Goal: Information Seeking & Learning: Check status

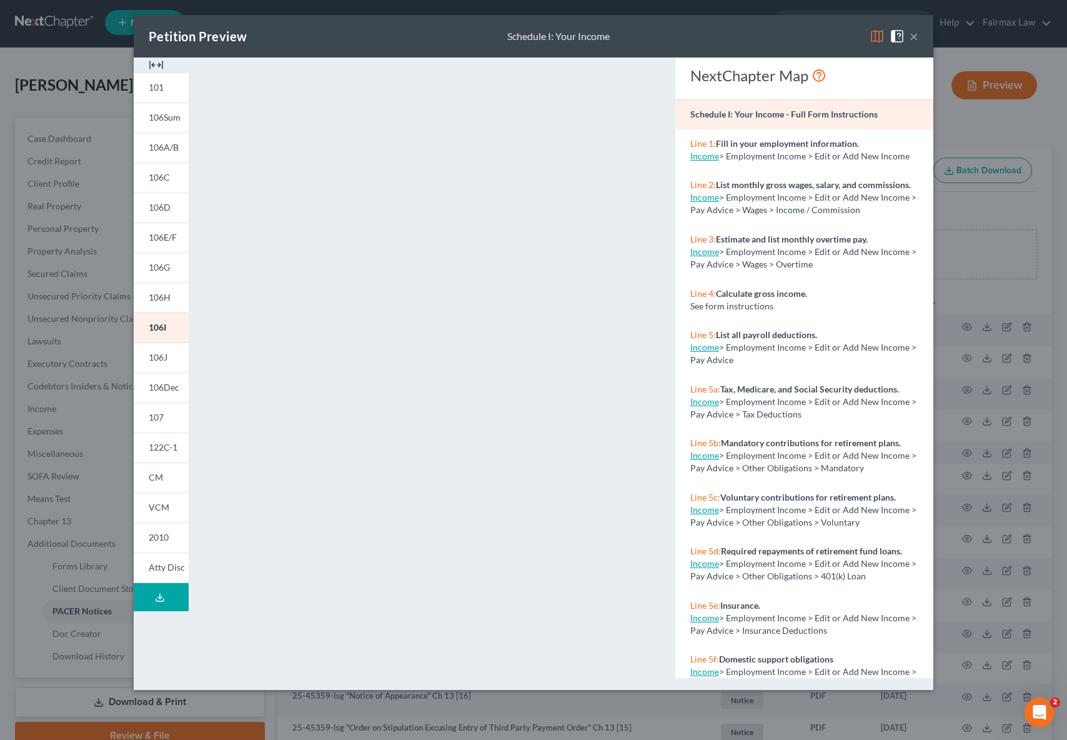
click at [918, 39] on div "Petition Preview Schedule I: Your Income ×" at bounding box center [534, 36] width 800 height 42
click at [916, 38] on button "×" at bounding box center [914, 36] width 9 height 15
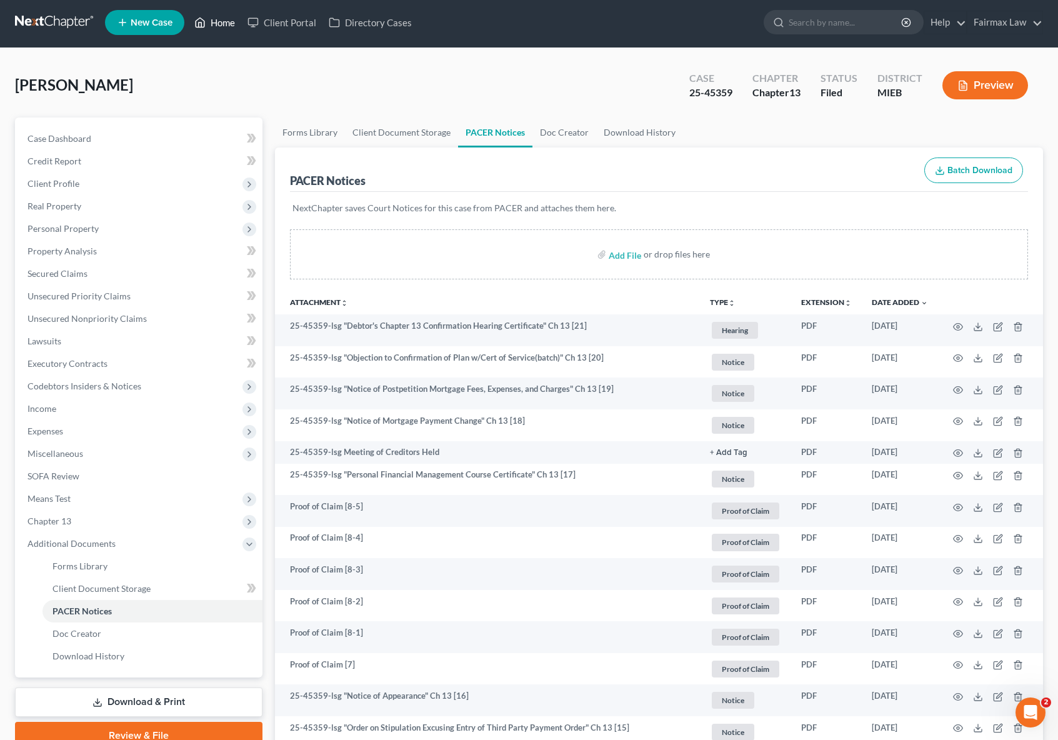
click at [226, 26] on link "Home" at bounding box center [214, 22] width 53 height 22
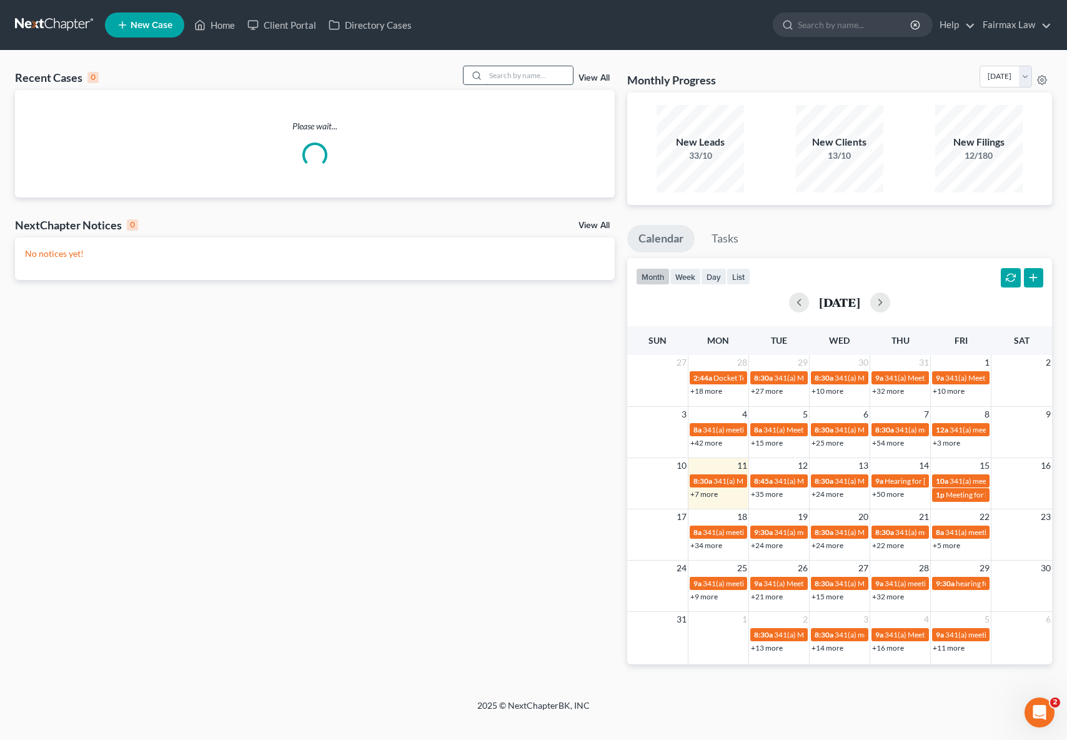
click at [533, 82] on input "search" at bounding box center [528, 75] width 87 height 18
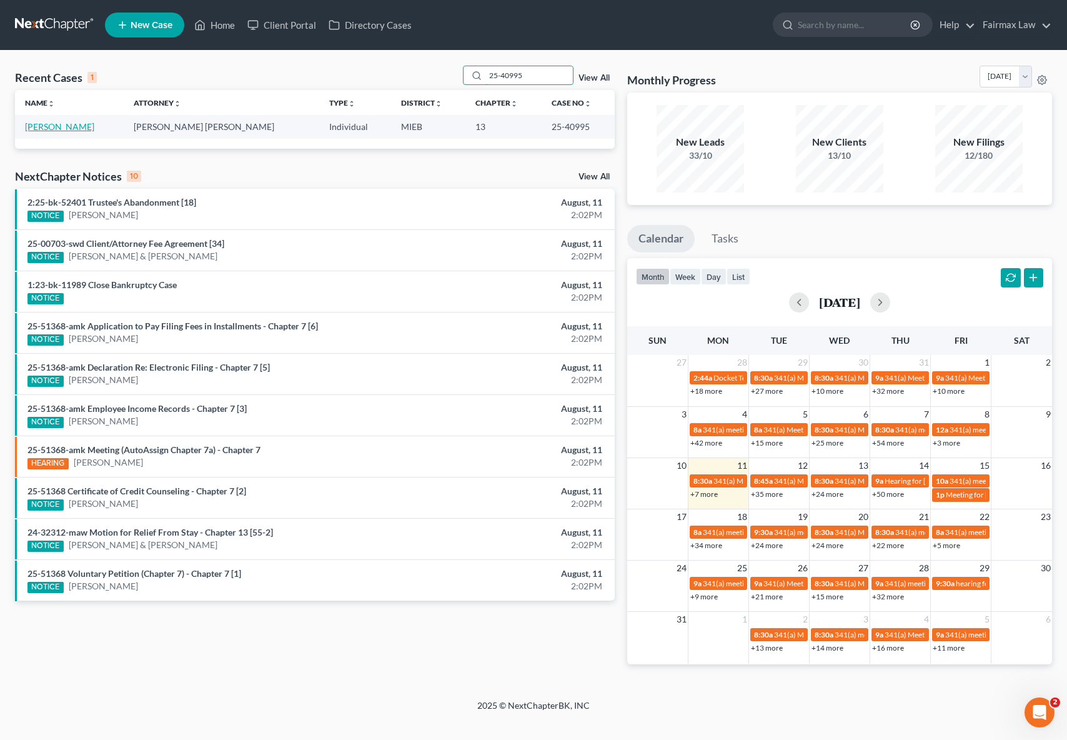
type input "25-40995"
click at [74, 128] on link "[PERSON_NAME]" at bounding box center [59, 126] width 69 height 11
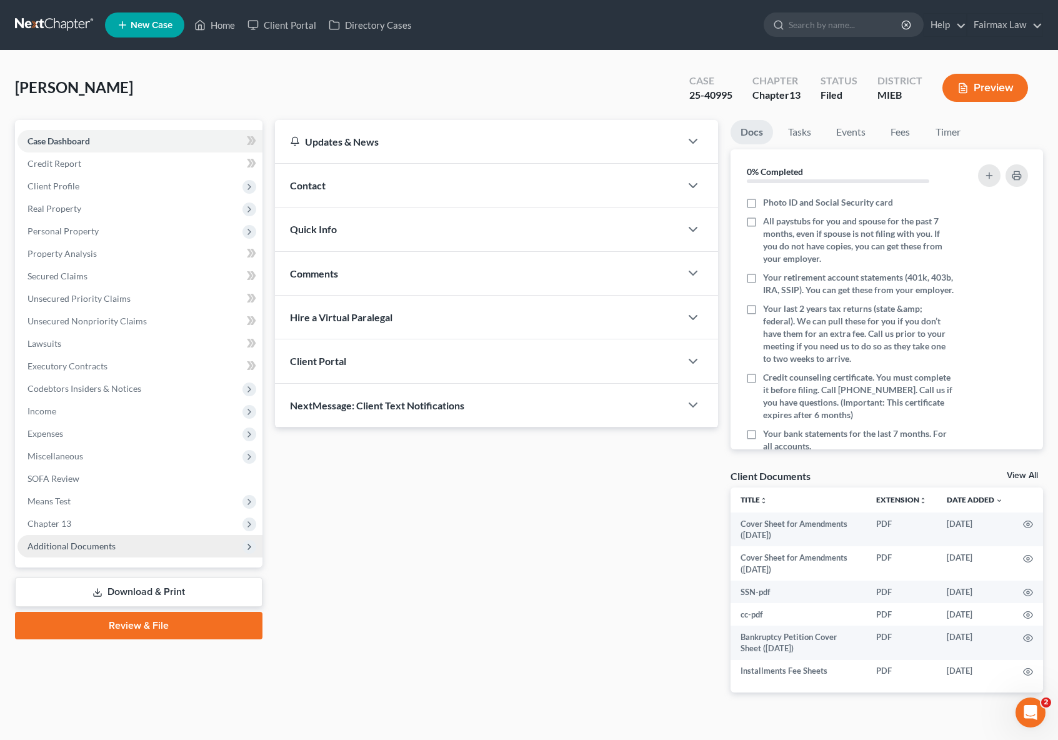
drag, startPoint x: 106, startPoint y: 547, endPoint x: 91, endPoint y: 553, distance: 16.8
click at [106, 547] on span "Additional Documents" at bounding box center [71, 545] width 88 height 11
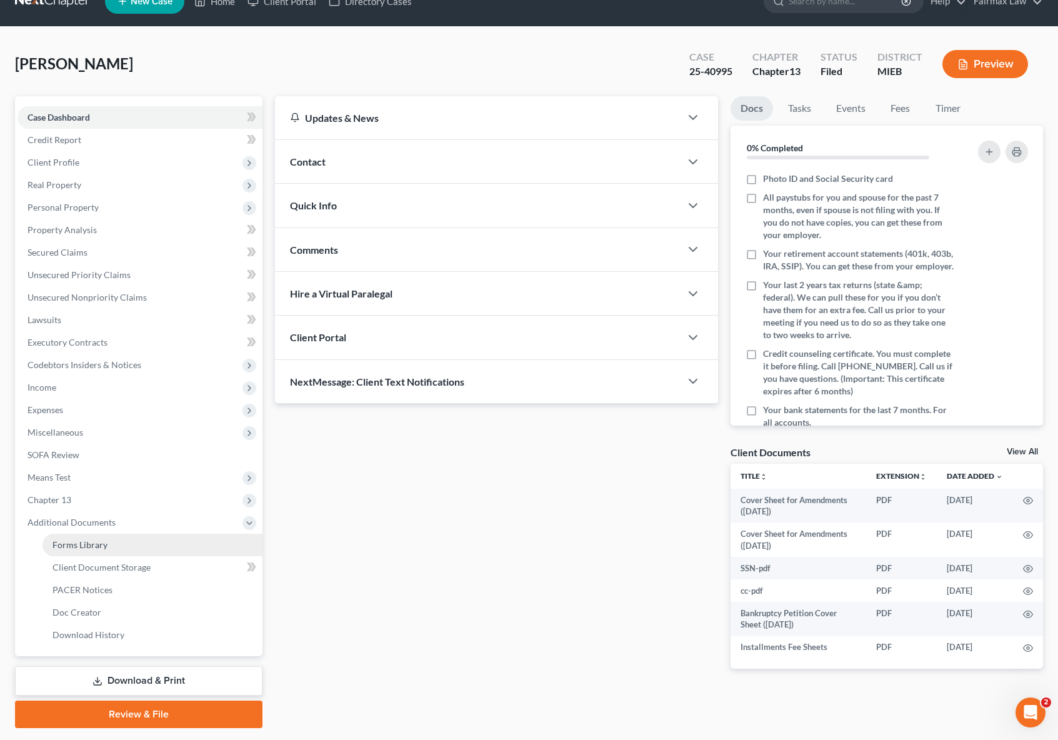
scroll to position [59, 0]
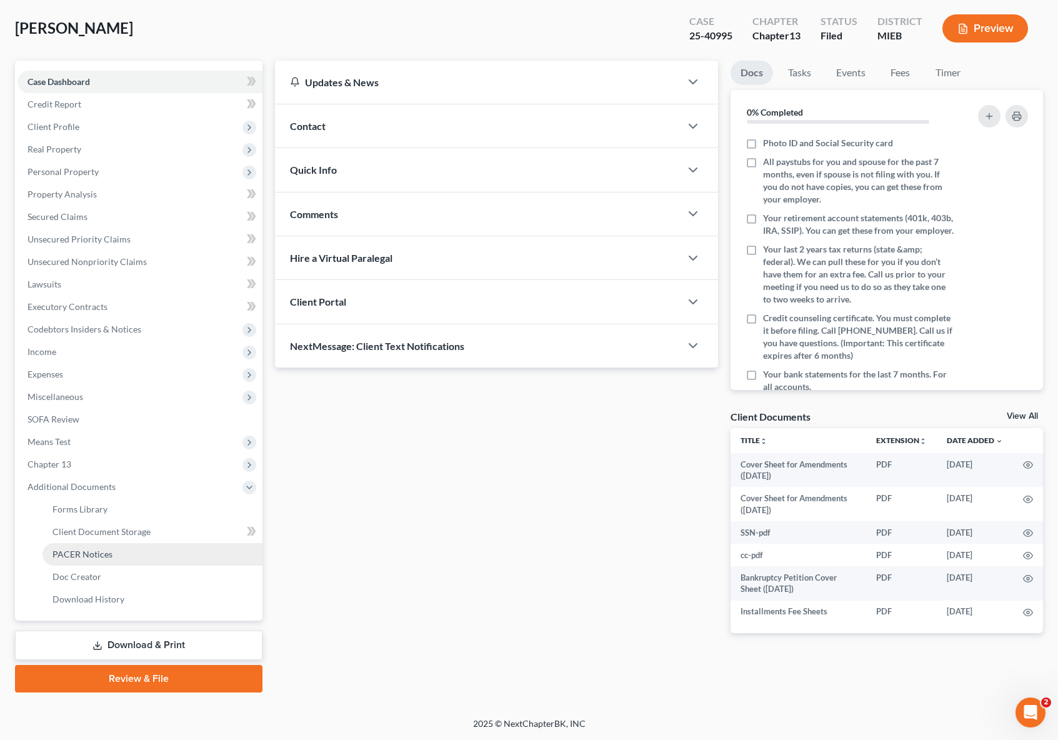
click at [118, 557] on link "PACER Notices" at bounding box center [152, 554] width 220 height 22
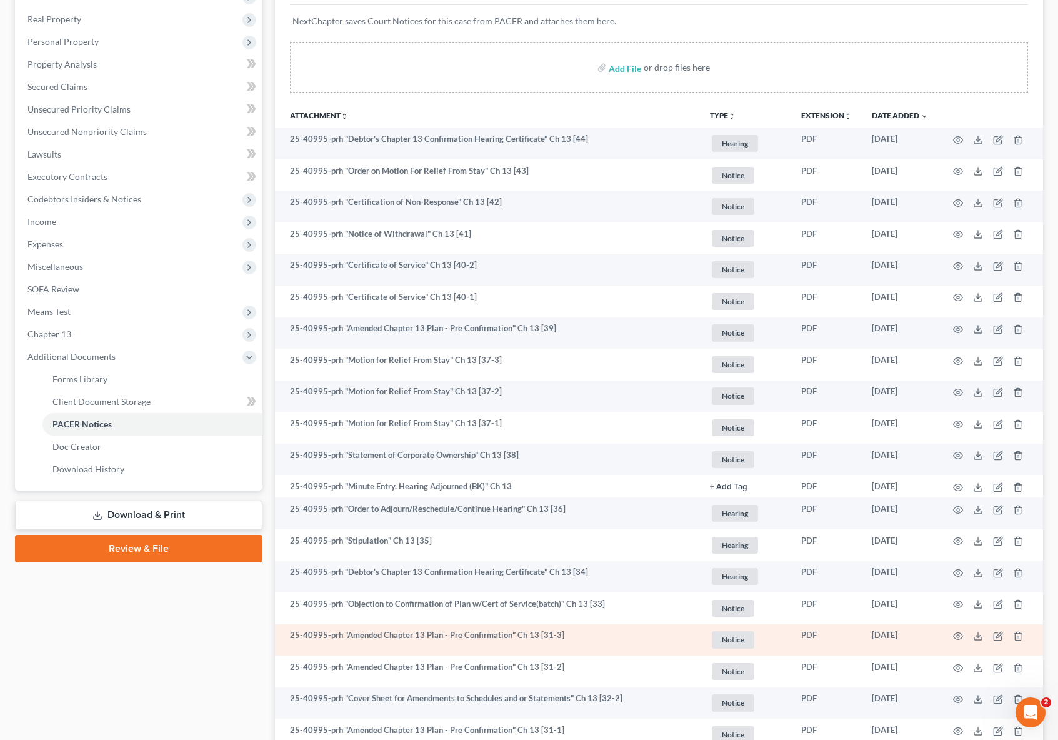
scroll to position [127, 0]
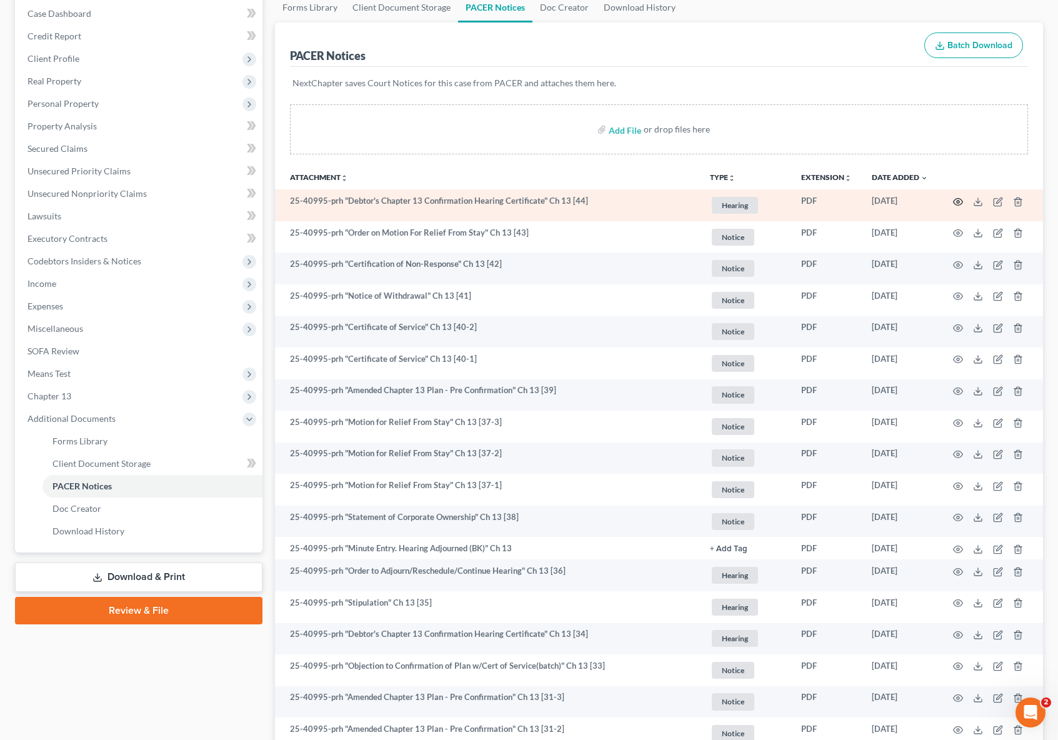
click at [954, 203] on icon "button" at bounding box center [957, 201] width 9 height 7
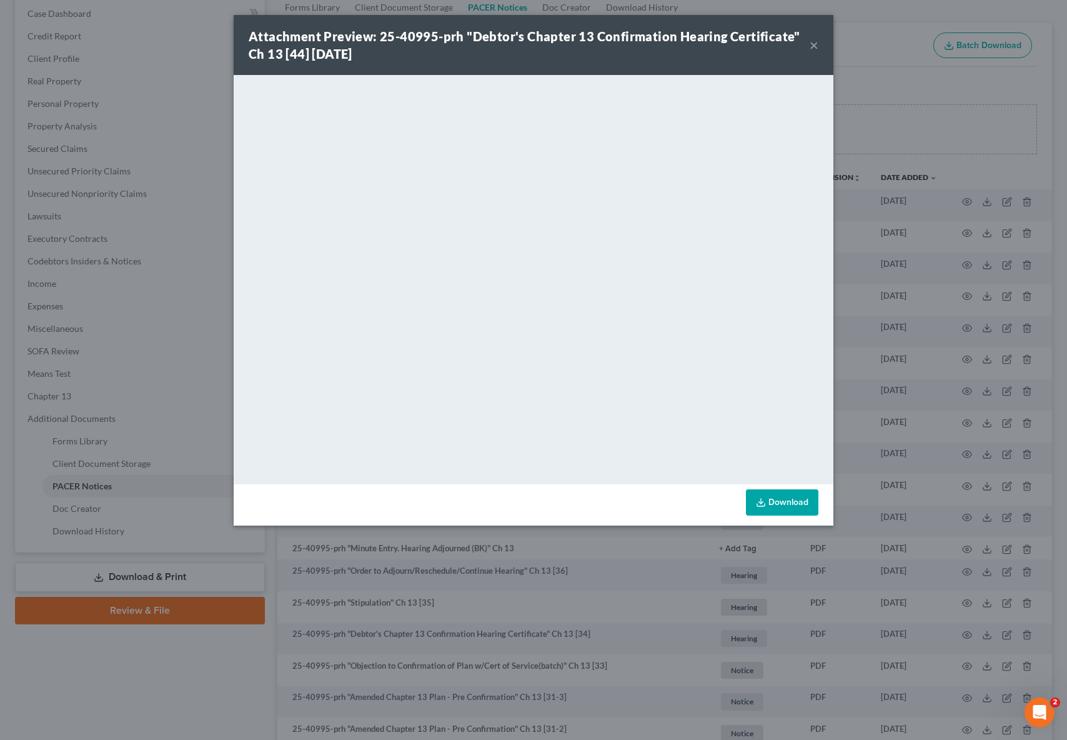
click at [815, 46] on button "×" at bounding box center [814, 44] width 9 height 15
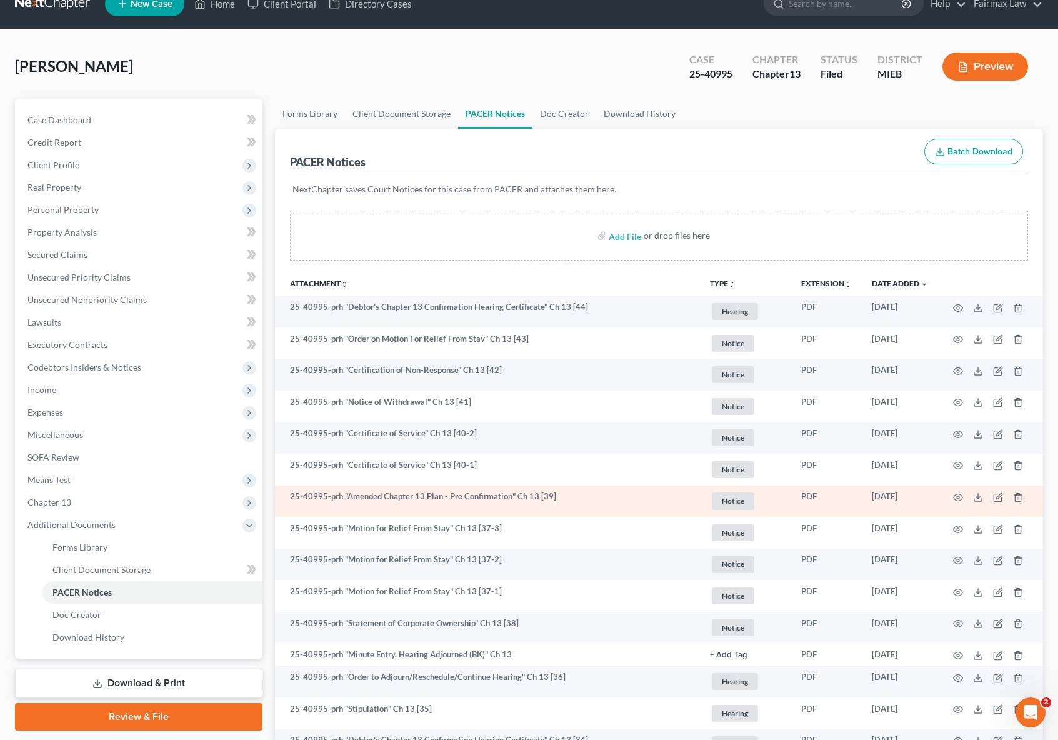
scroll to position [37, 0]
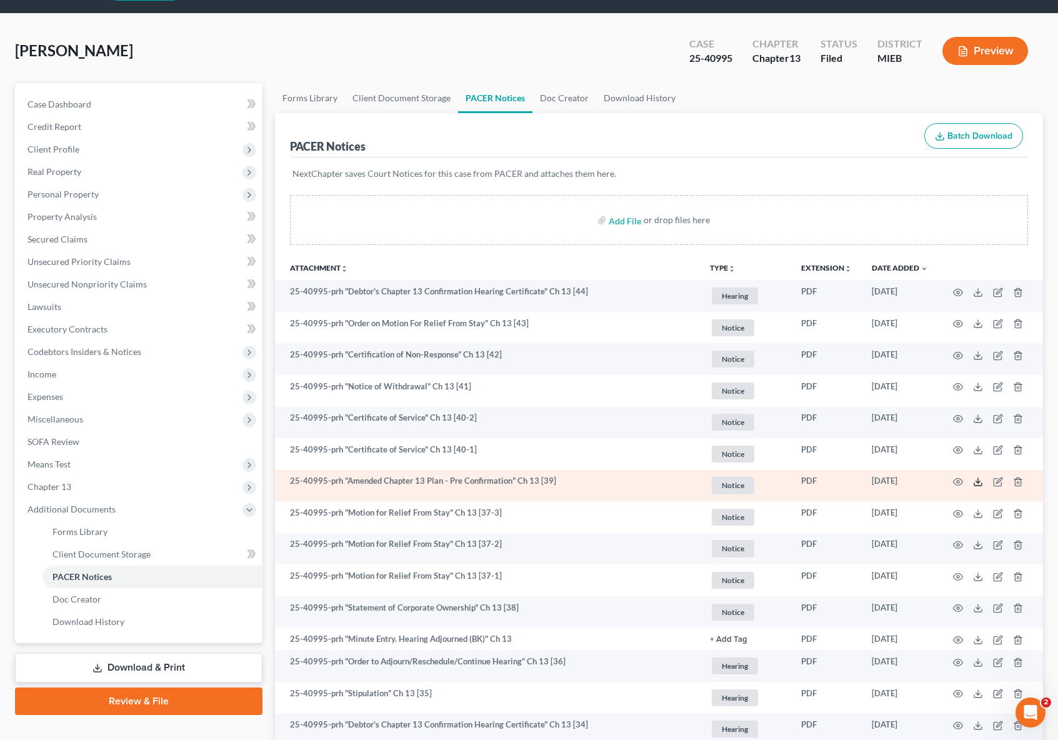
click at [978, 479] on line at bounding box center [978, 480] width 0 height 5
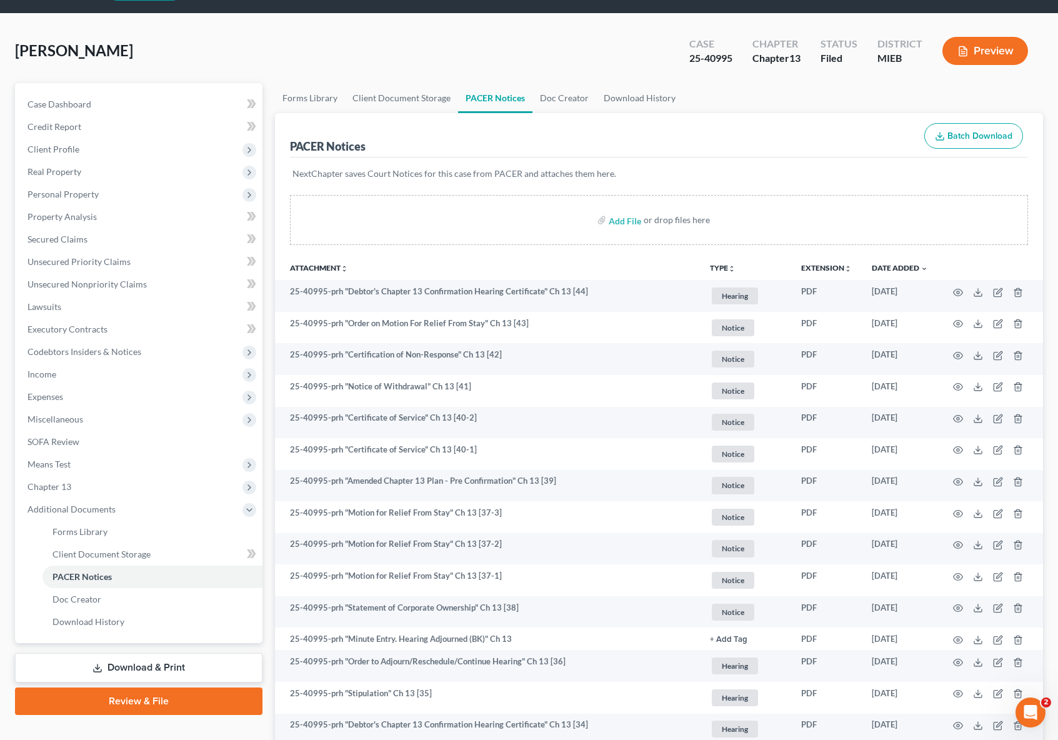
click at [215, 37] on div "[PERSON_NAME] Upgraded Case 25-40995 Chapter Chapter 13 Status Filed District M…" at bounding box center [529, 56] width 1028 height 54
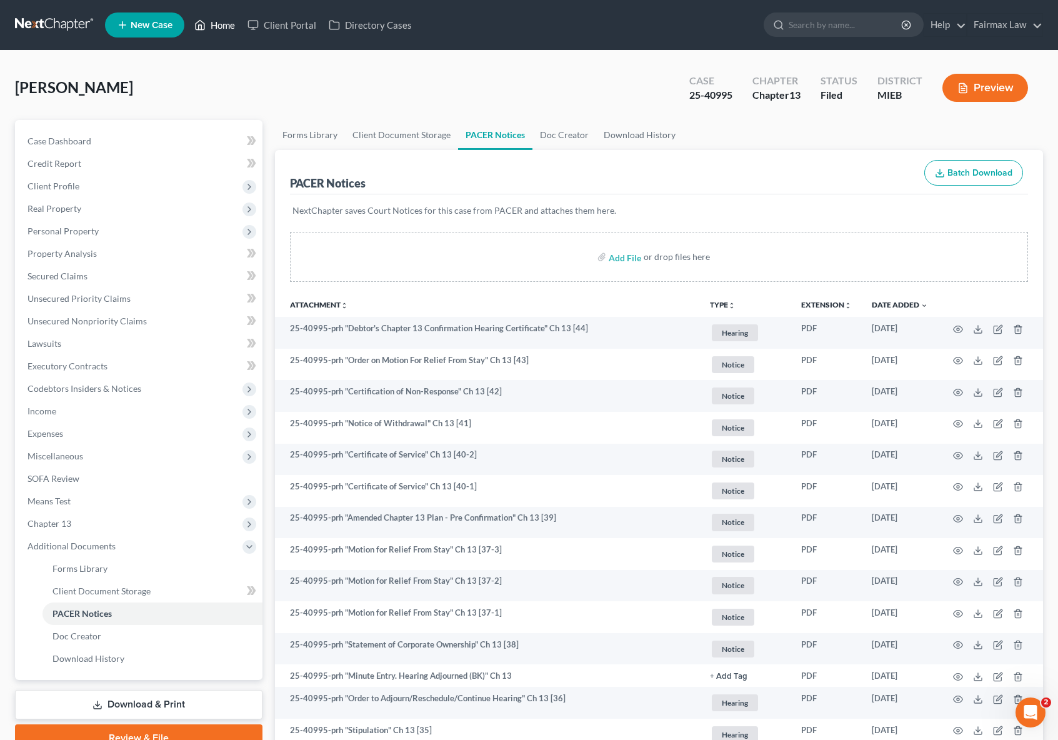
click at [221, 32] on link "Home" at bounding box center [214, 25] width 53 height 22
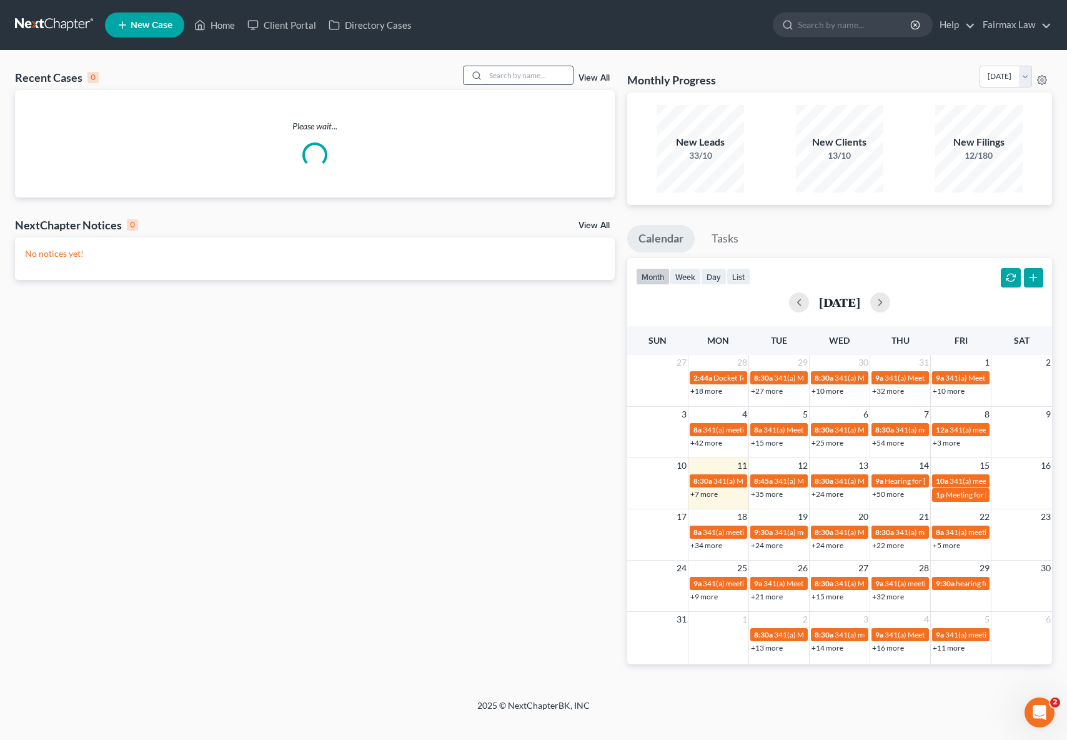
click at [539, 79] on input "search" at bounding box center [528, 75] width 87 height 18
paste input "25-41114"
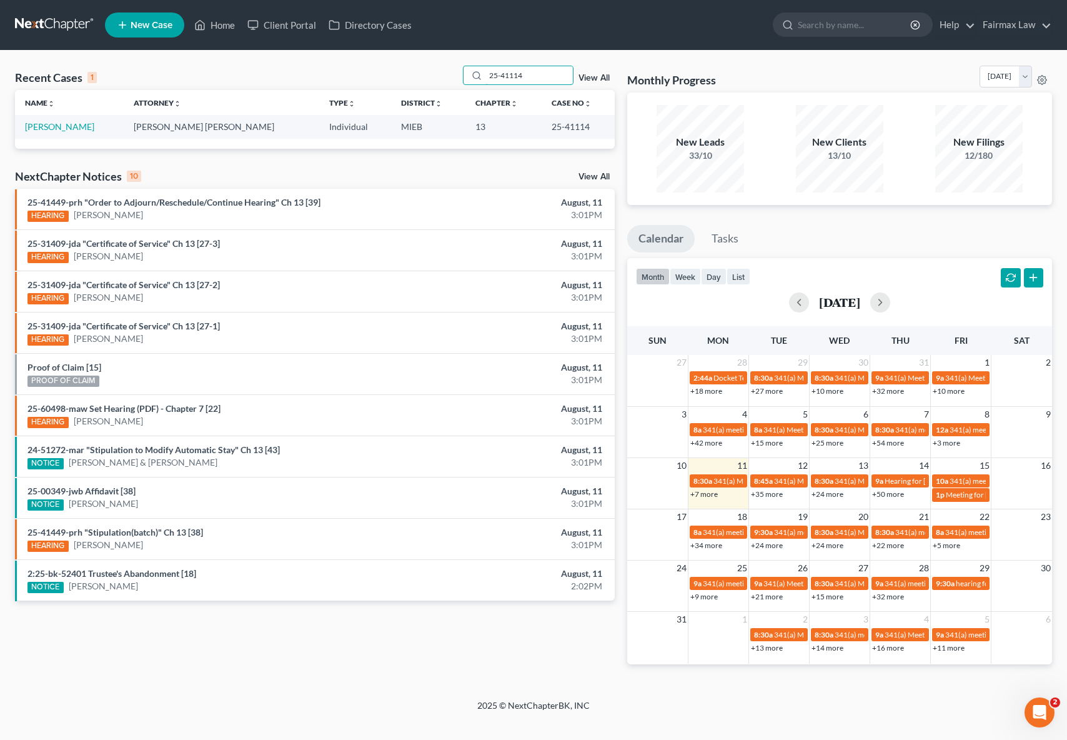
type input "25-41114"
click at [56, 136] on td "[PERSON_NAME]" at bounding box center [69, 126] width 109 height 23
click at [56, 129] on link "[PERSON_NAME]" at bounding box center [59, 126] width 69 height 11
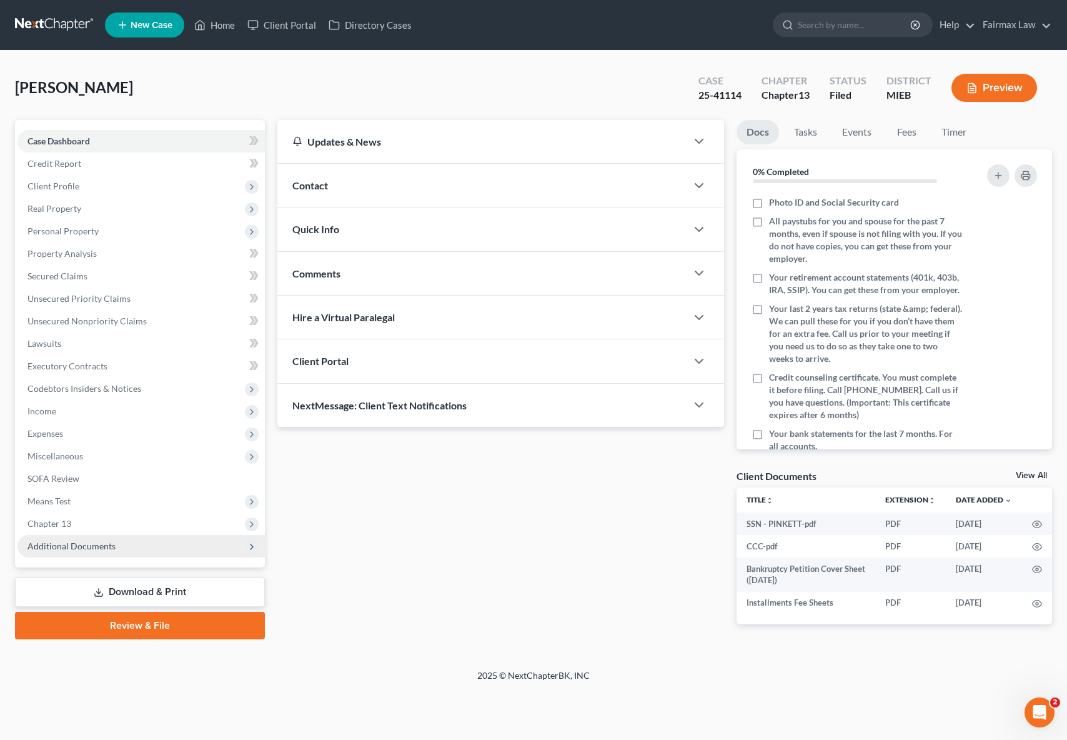
click at [115, 549] on span "Additional Documents" at bounding box center [140, 546] width 247 height 22
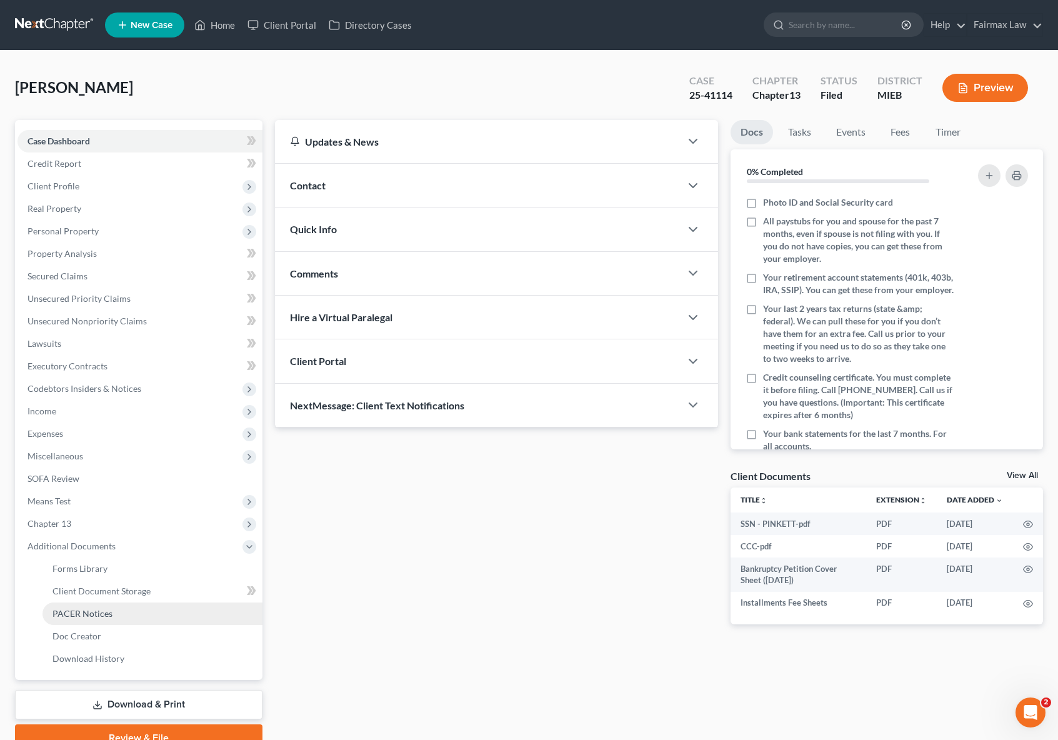
drag, startPoint x: 117, startPoint y: 610, endPoint x: 109, endPoint y: 610, distance: 7.5
click at [116, 610] on link "PACER Notices" at bounding box center [152, 613] width 220 height 22
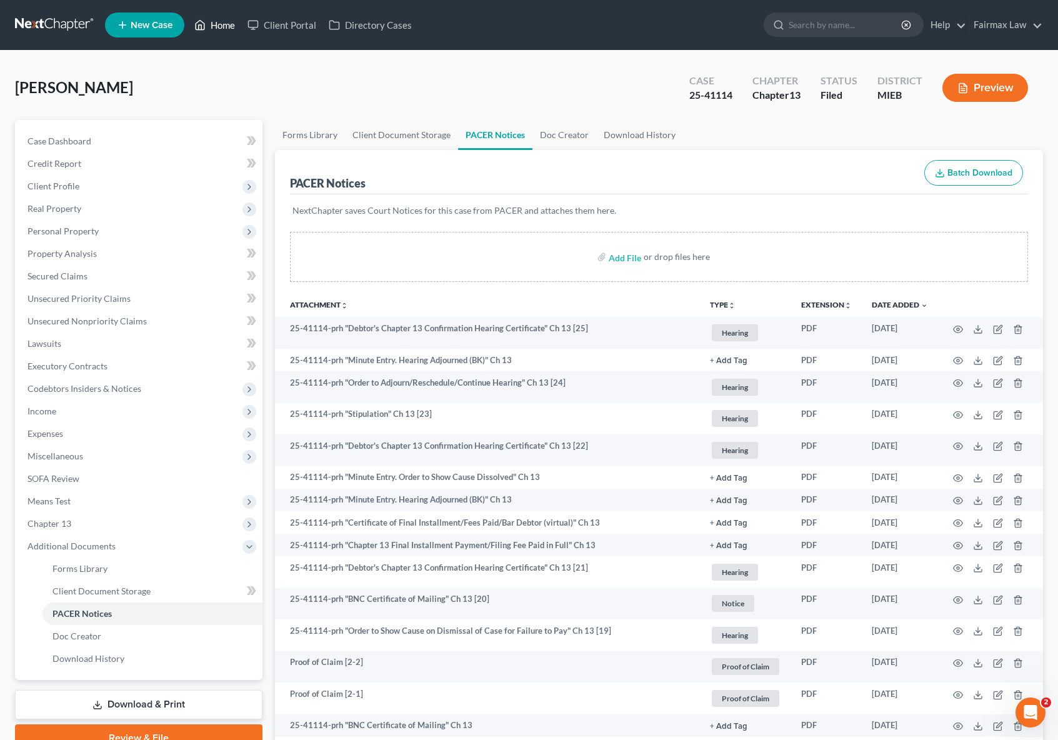
click at [219, 29] on link "Home" at bounding box center [214, 25] width 53 height 22
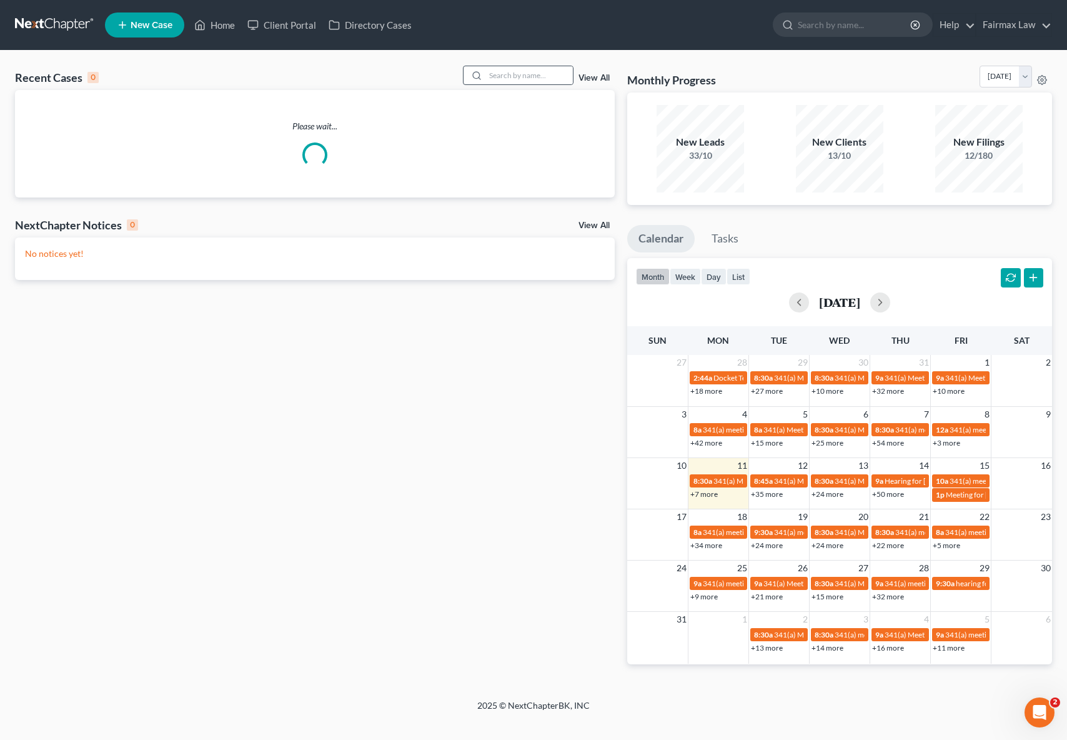
click at [471, 74] on div at bounding box center [475, 75] width 22 height 18
click at [504, 72] on input "search" at bounding box center [528, 75] width 87 height 18
paste input "25-46197, [PERSON_NAME]"
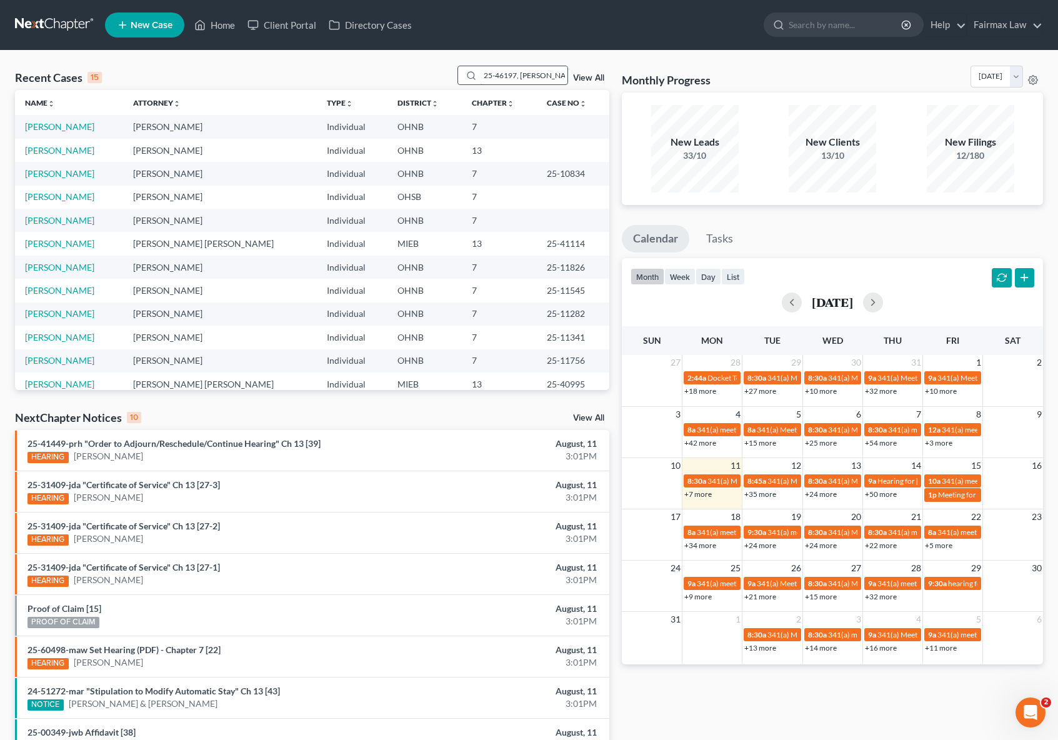
click at [525, 74] on input "25-46197, [PERSON_NAME]" at bounding box center [523, 75] width 87 height 18
drag, startPoint x: 521, startPoint y: 76, endPoint x: 645, endPoint y: 74, distance: 123.7
click at [638, 75] on div "Recent Cases 15 25-46197, [PERSON_NAME] View All Name unfold_more expand_more e…" at bounding box center [529, 464] width 1040 height 796
type input "25-46197"
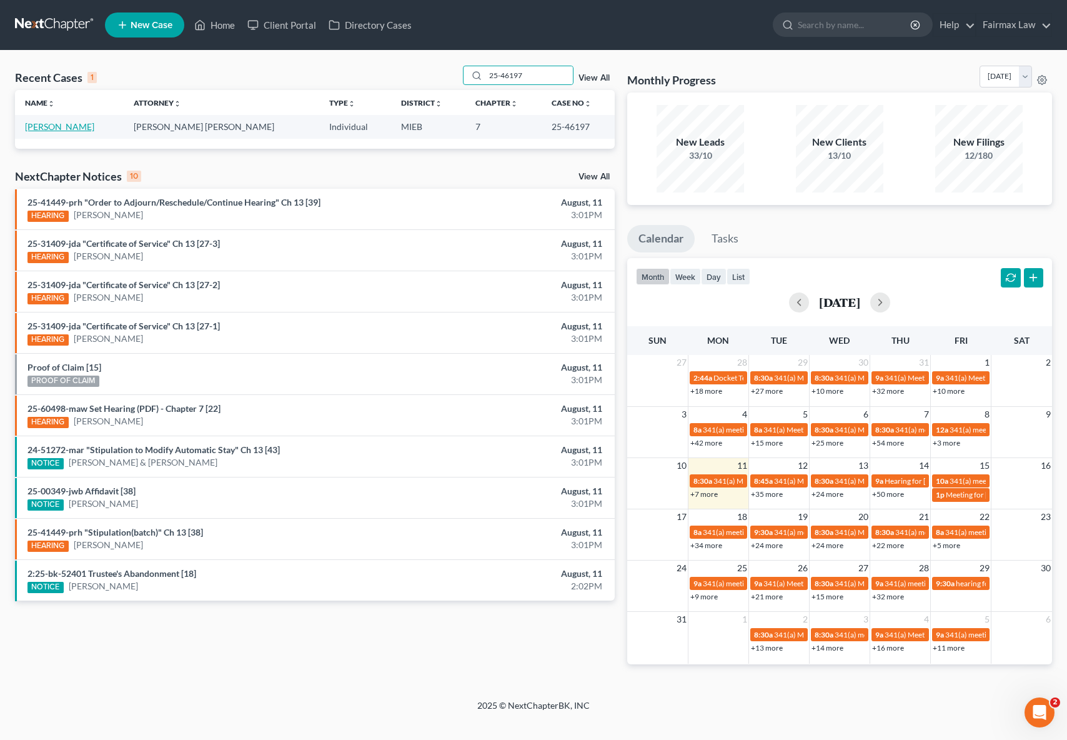
click at [63, 130] on link "[PERSON_NAME]" at bounding box center [59, 126] width 69 height 11
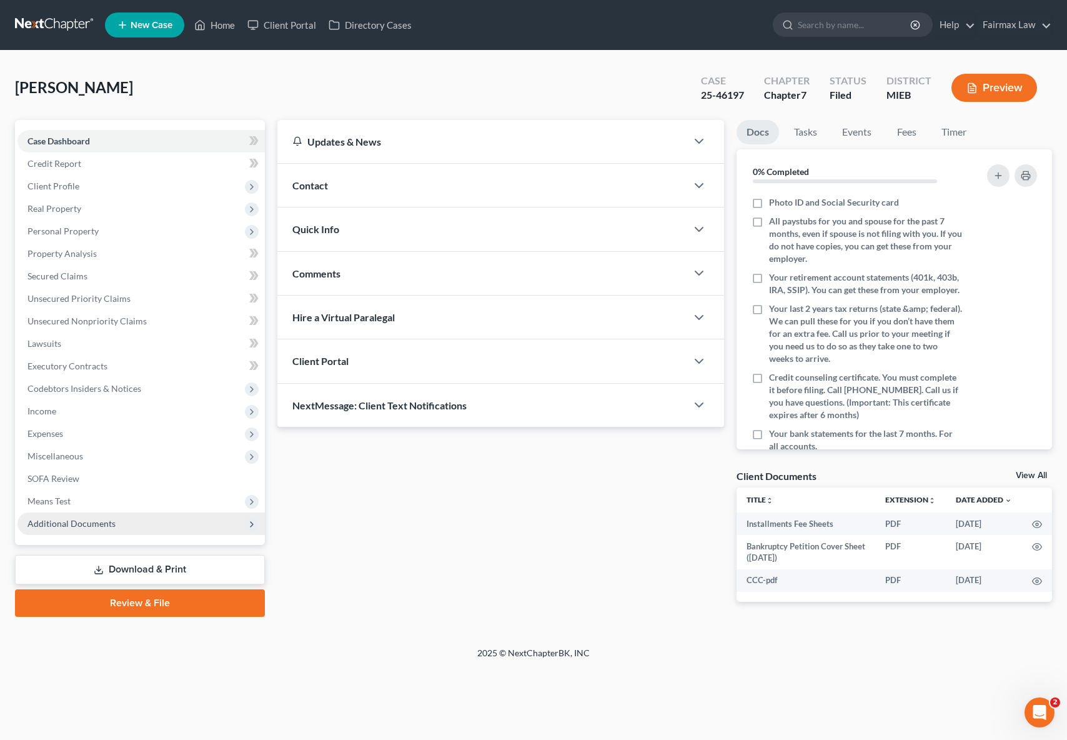
click at [67, 525] on span "Additional Documents" at bounding box center [71, 523] width 88 height 11
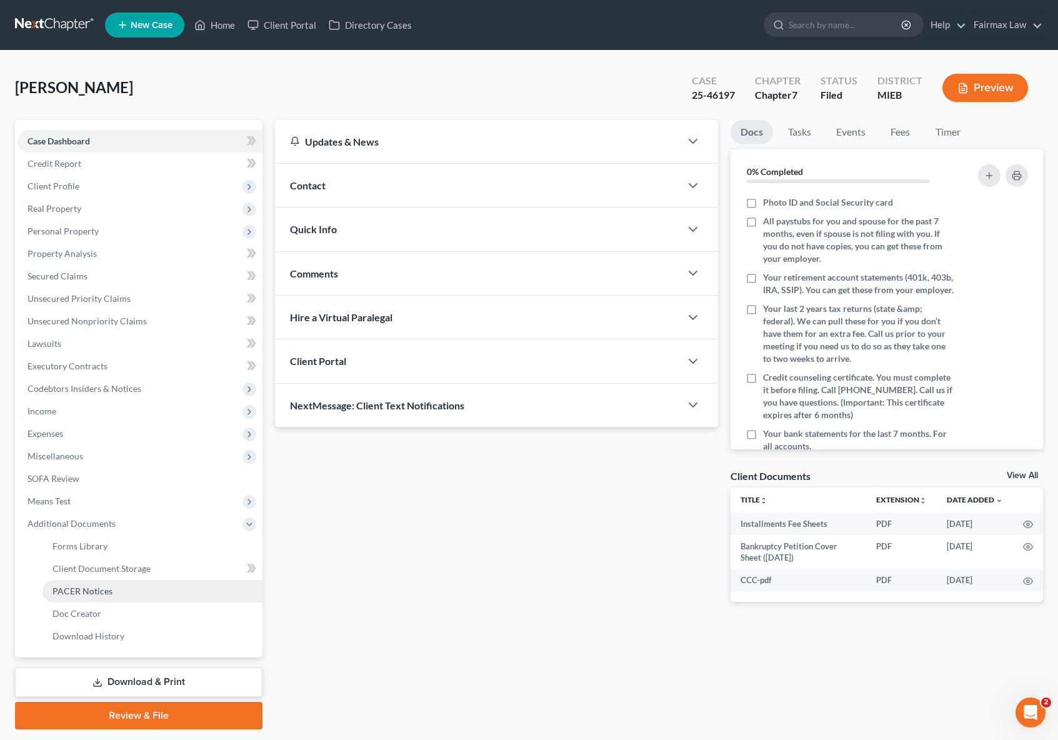
click at [97, 584] on link "PACER Notices" at bounding box center [152, 591] width 220 height 22
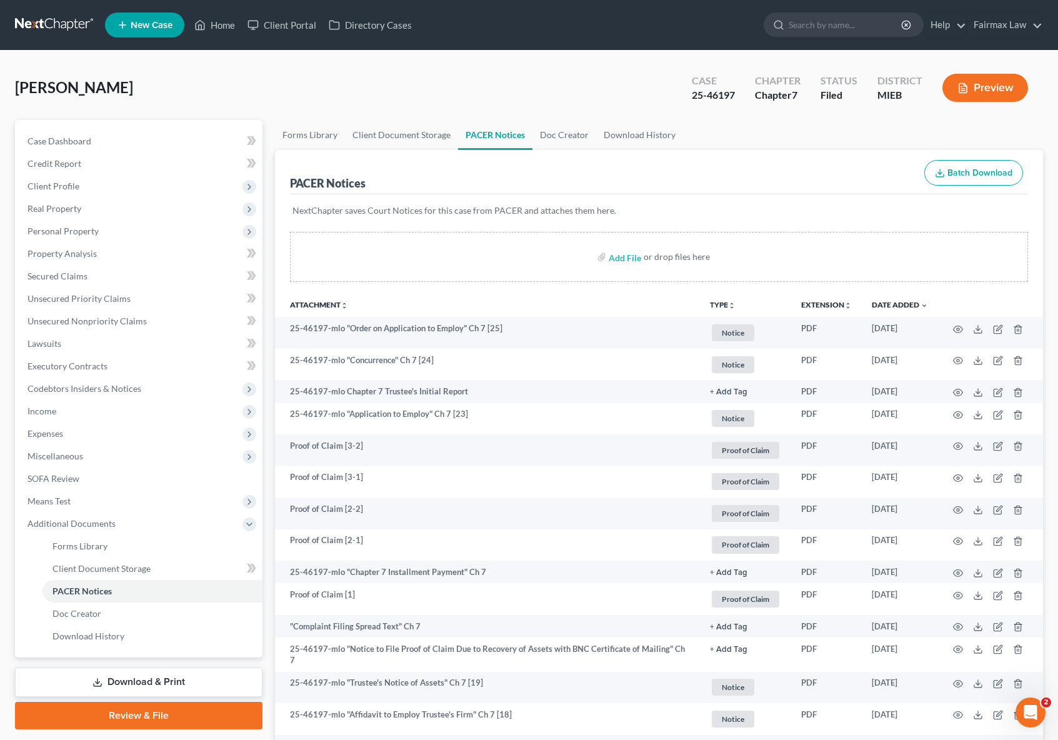
click at [982, 102] on div "Preview" at bounding box center [987, 89] width 111 height 37
click at [977, 87] on button "Preview" at bounding box center [985, 88] width 86 height 28
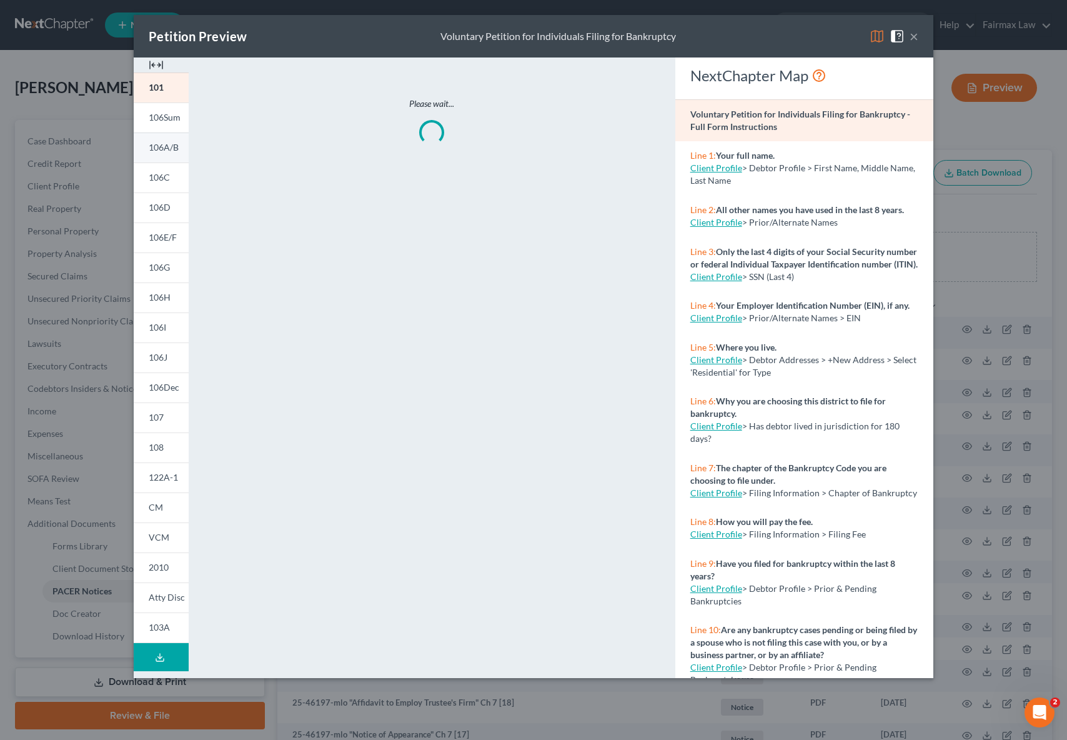
click at [161, 146] on span "106A/B" at bounding box center [164, 147] width 30 height 11
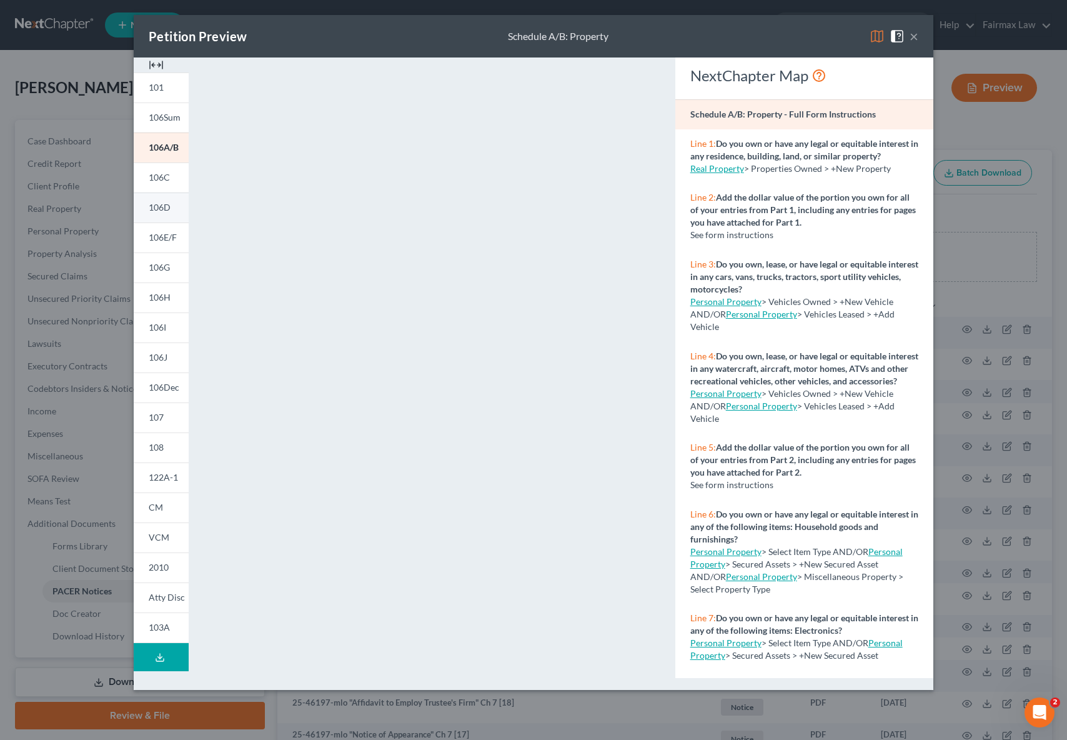
click at [164, 217] on link "106D" at bounding box center [161, 207] width 55 height 30
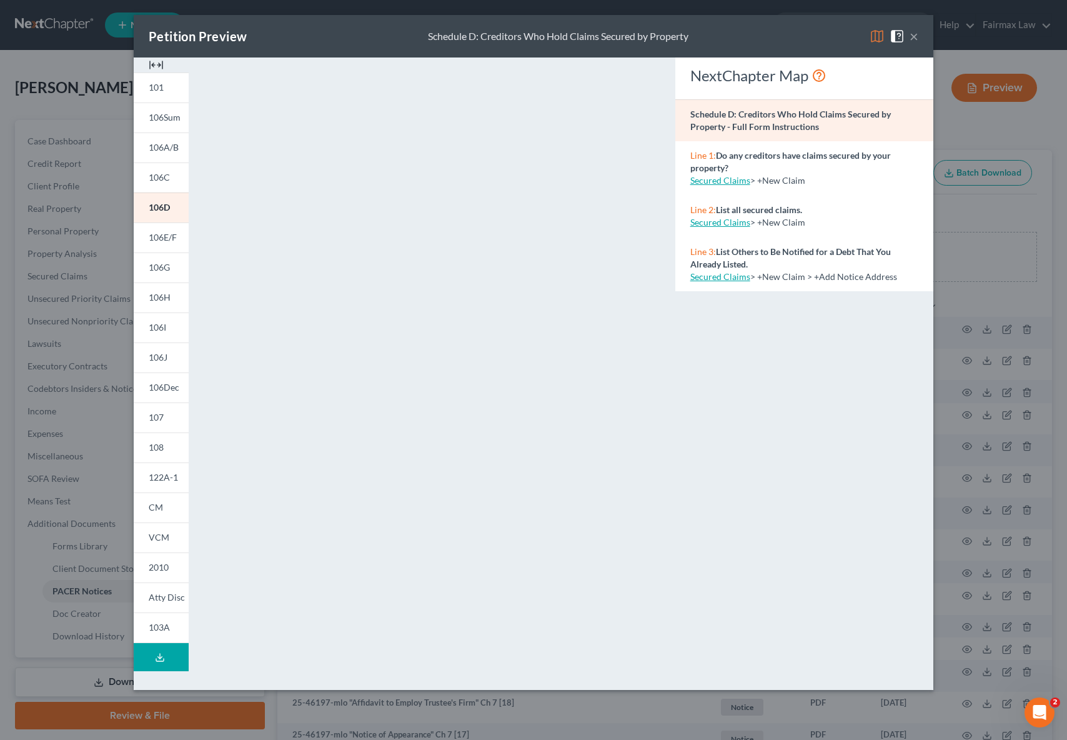
click at [920, 39] on div "Petition Preview Schedule D: Creditors Who Hold Claims Secured by Property ×" at bounding box center [534, 36] width 800 height 42
click at [917, 38] on button "×" at bounding box center [914, 36] width 9 height 15
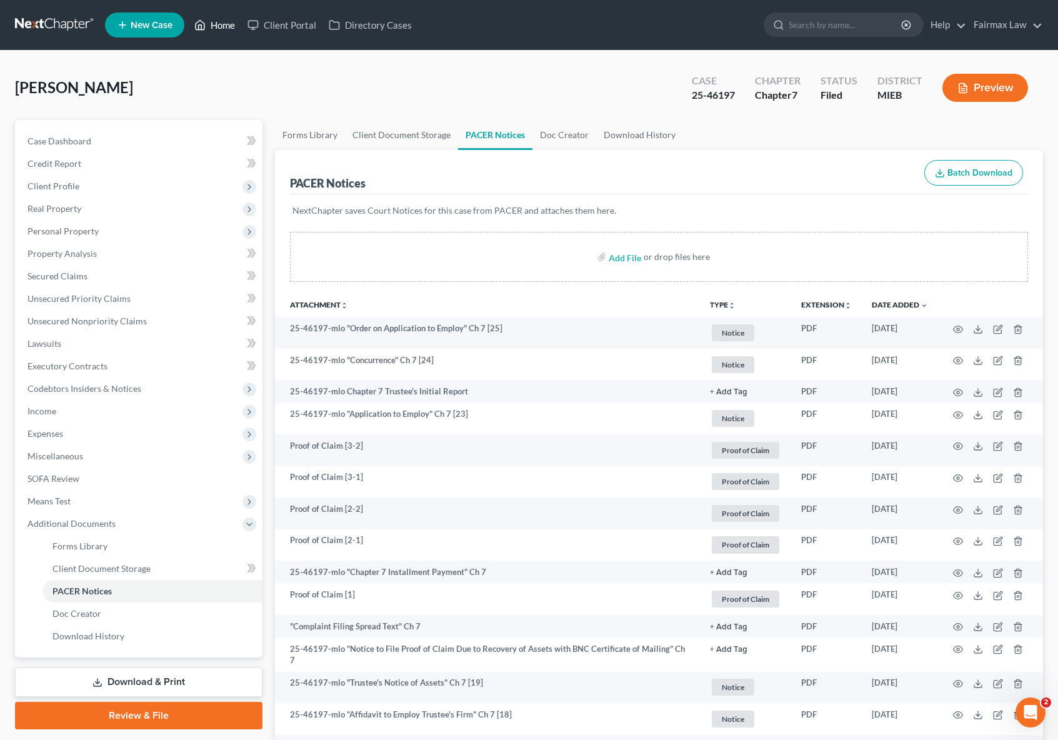
click at [227, 25] on link "Home" at bounding box center [214, 25] width 53 height 22
